Goal: Information Seeking & Learning: Learn about a topic

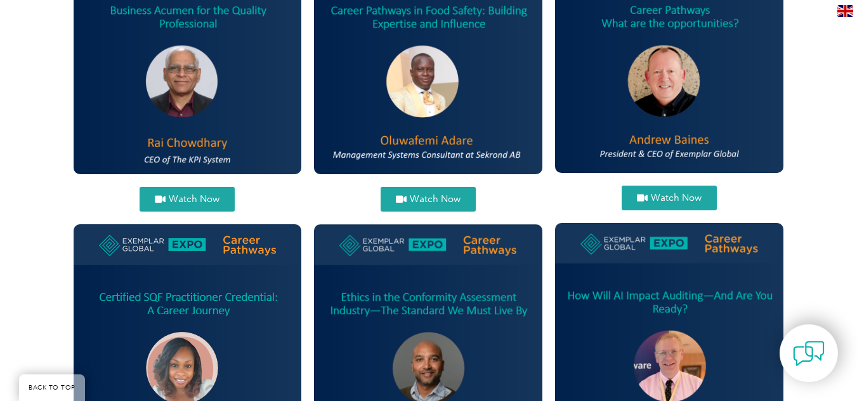
scroll to position [557, 0]
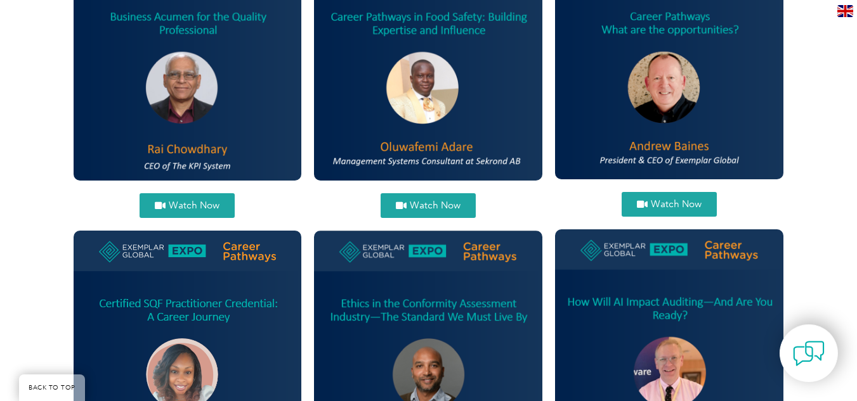
click at [447, 198] on link "Watch Now" at bounding box center [427, 205] width 95 height 25
click at [217, 195] on link "Watch Now" at bounding box center [186, 205] width 95 height 25
click at [698, 205] on span "Watch Now" at bounding box center [675, 205] width 51 height 10
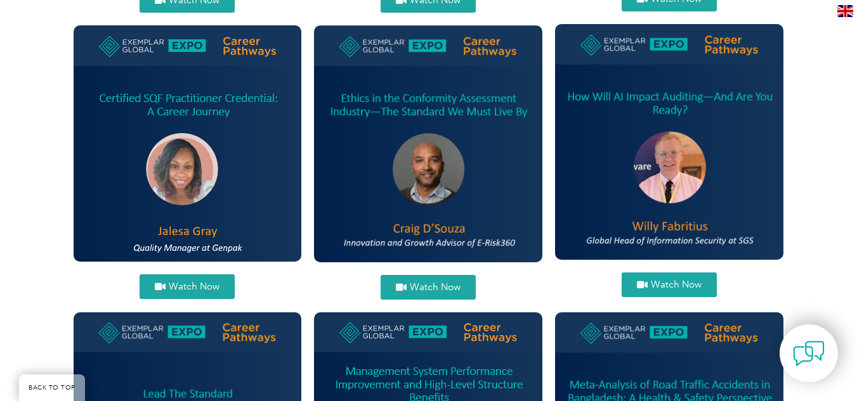
scroll to position [822, 0]
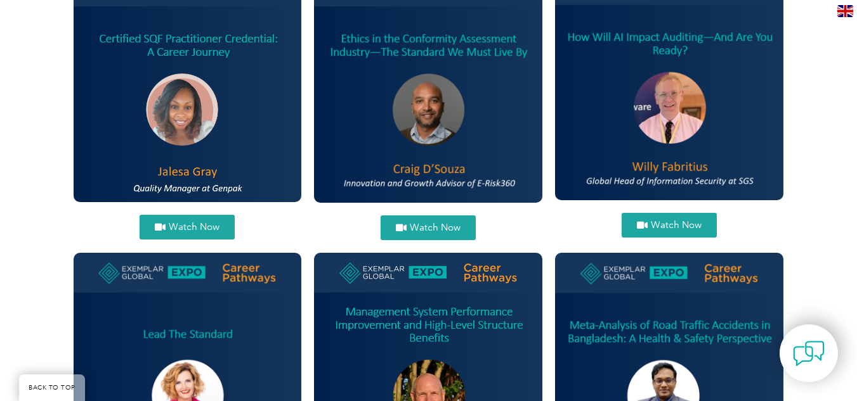
click at [193, 221] on link "Watch Now" at bounding box center [186, 227] width 95 height 25
click at [433, 228] on span "Watch Now" at bounding box center [435, 228] width 51 height 10
click at [657, 223] on span "Watch Now" at bounding box center [675, 226] width 51 height 10
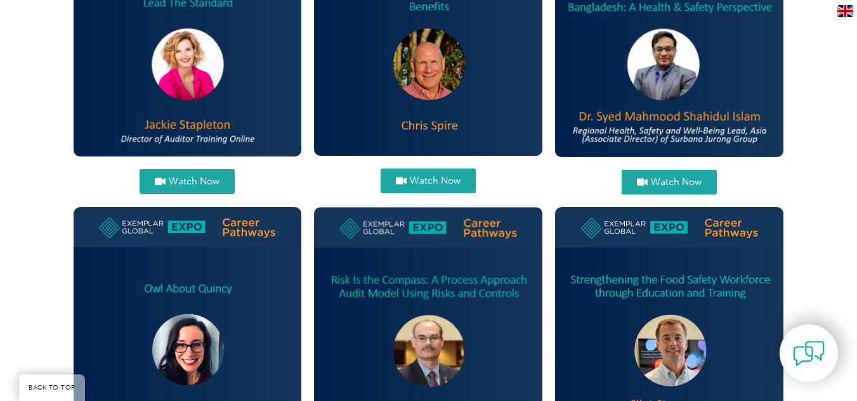
scroll to position [1161, 0]
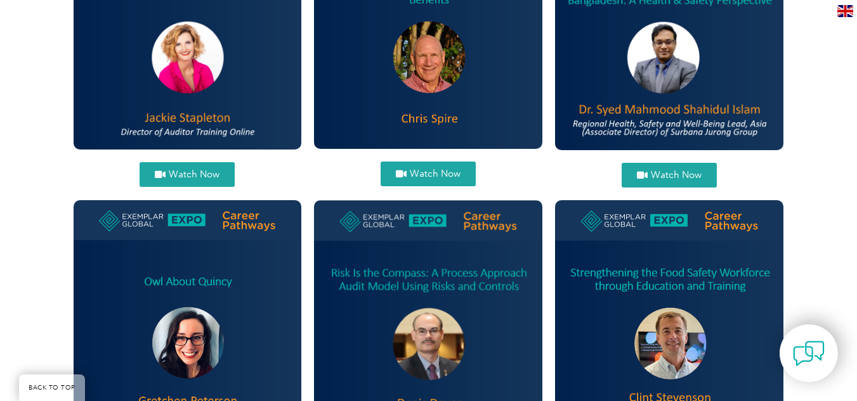
click at [167, 167] on link "Watch Now" at bounding box center [186, 174] width 95 height 25
click at [424, 167] on link "Watch Now" at bounding box center [427, 174] width 95 height 25
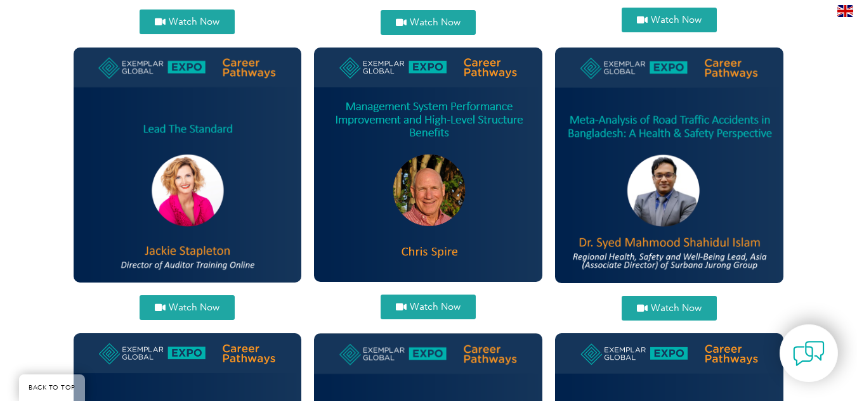
scroll to position [1048, 0]
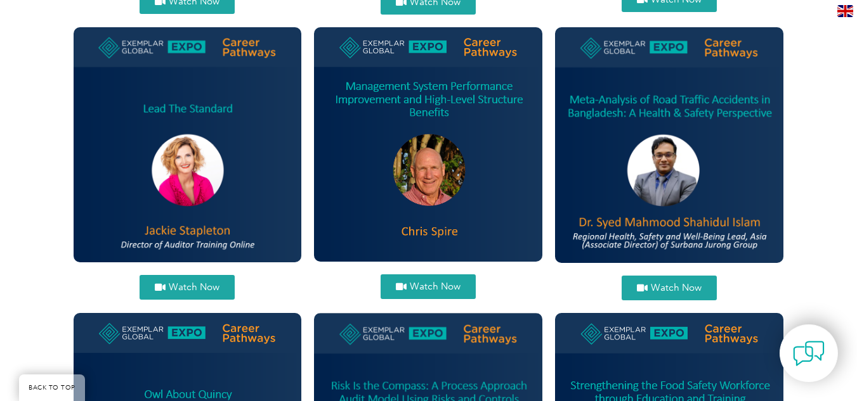
click at [410, 293] on link "Watch Now" at bounding box center [427, 287] width 95 height 25
click at [679, 285] on span "Watch Now" at bounding box center [675, 288] width 51 height 10
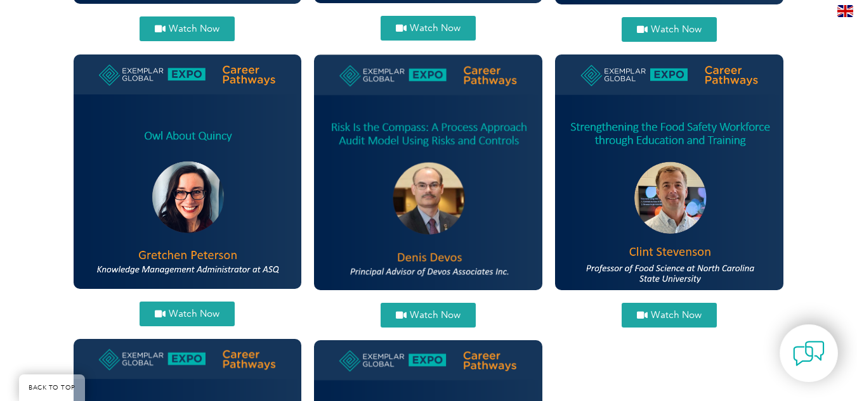
scroll to position [1347, 0]
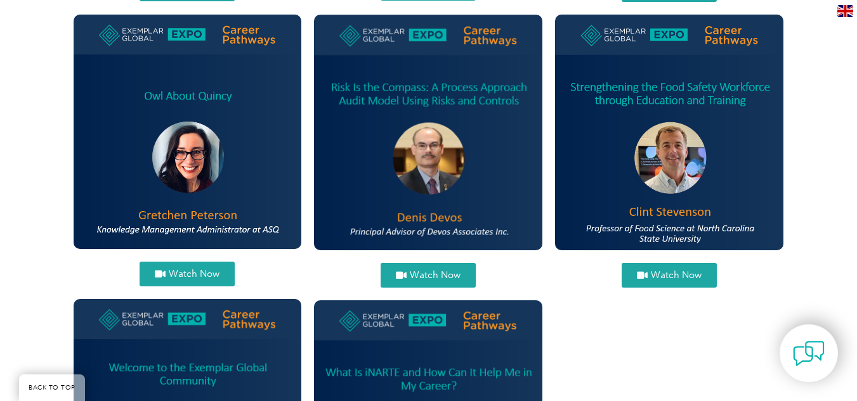
click at [172, 272] on span "Watch Now" at bounding box center [194, 274] width 51 height 10
click at [430, 279] on span "Watch Now" at bounding box center [435, 276] width 51 height 10
click at [681, 272] on span "Watch Now" at bounding box center [675, 276] width 51 height 10
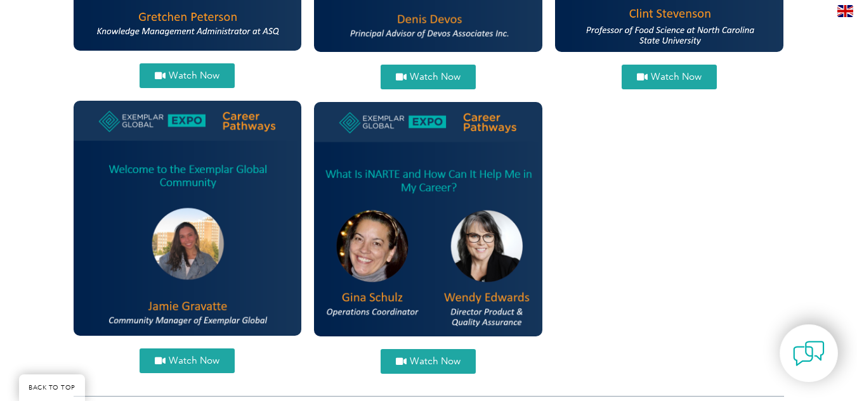
scroll to position [1565, 0]
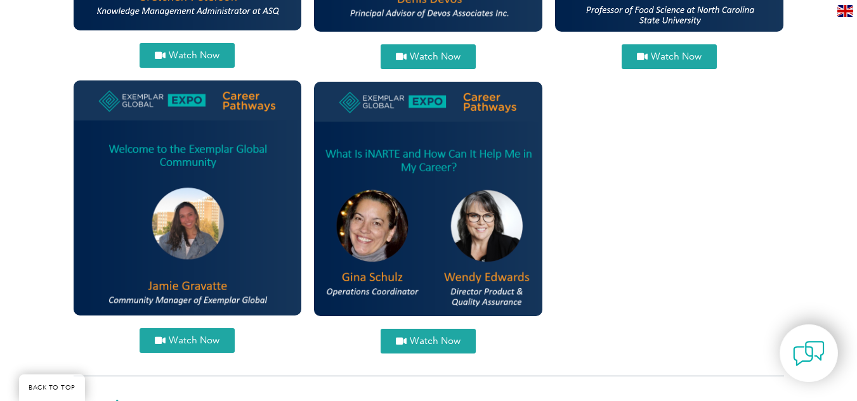
click at [419, 339] on span "Watch Now" at bounding box center [435, 342] width 51 height 10
click at [181, 342] on span "Watch Now" at bounding box center [194, 341] width 51 height 10
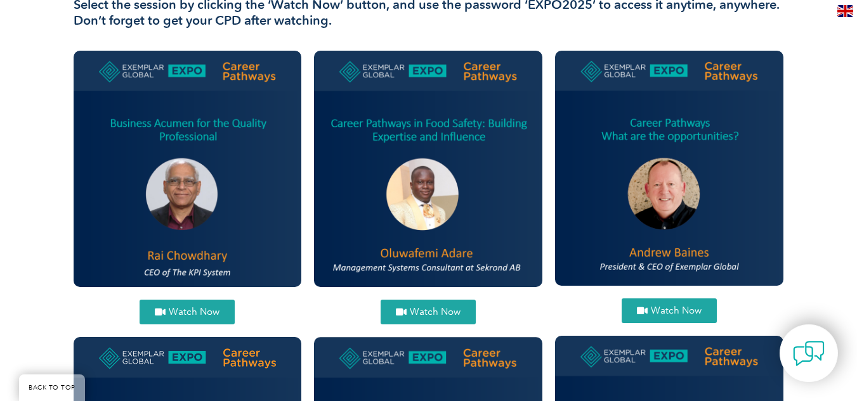
scroll to position [504, 0]
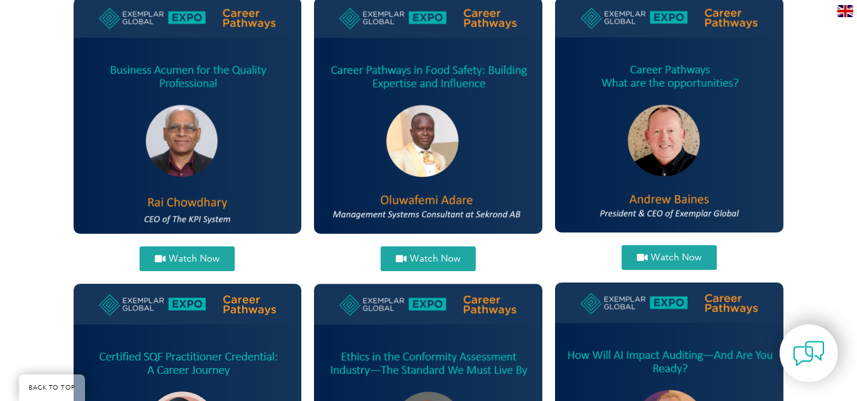
click at [438, 257] on span "Watch Now" at bounding box center [435, 259] width 51 height 10
